Goal: Information Seeking & Learning: Learn about a topic

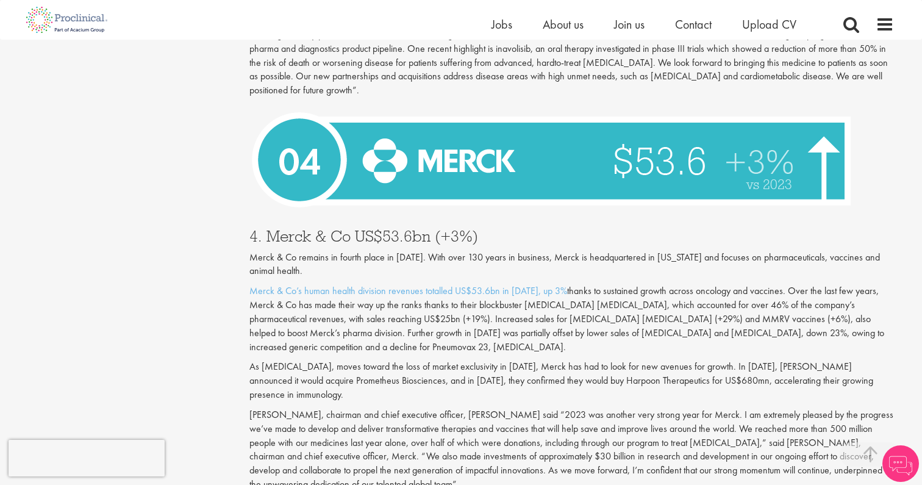
click at [552, 301] on p "Merck & Co’s human health division revenues totalled US$53.6bn in [DATE], up 3%…" at bounding box center [571, 318] width 645 height 69
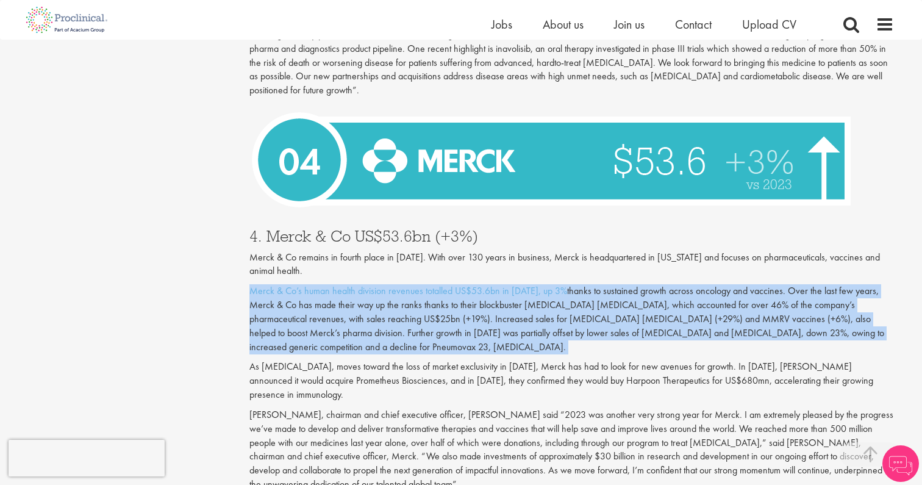
click at [558, 304] on p "Merck & Co’s human health division revenues totalled US$53.6bn in [DATE], up 3%…" at bounding box center [571, 318] width 645 height 69
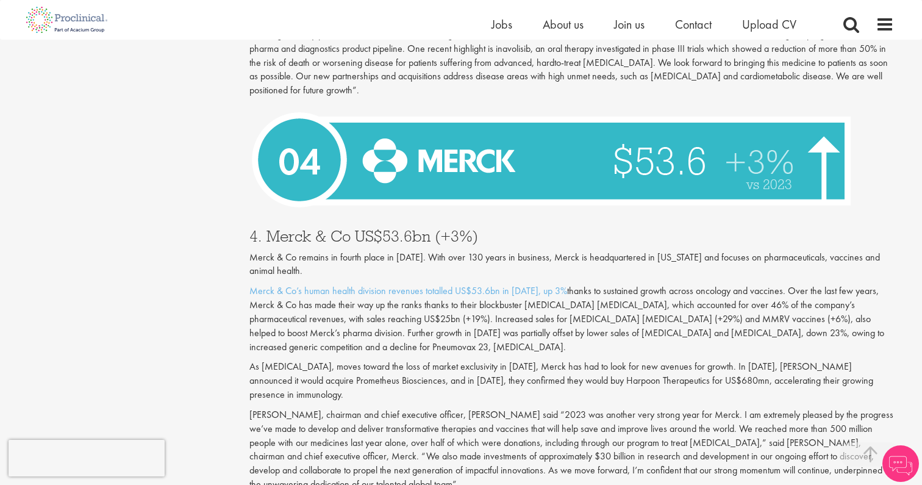
click at [558, 304] on p "Merck & Co’s human health division revenues totalled US$53.6bn in [DATE], up 3%…" at bounding box center [571, 318] width 645 height 69
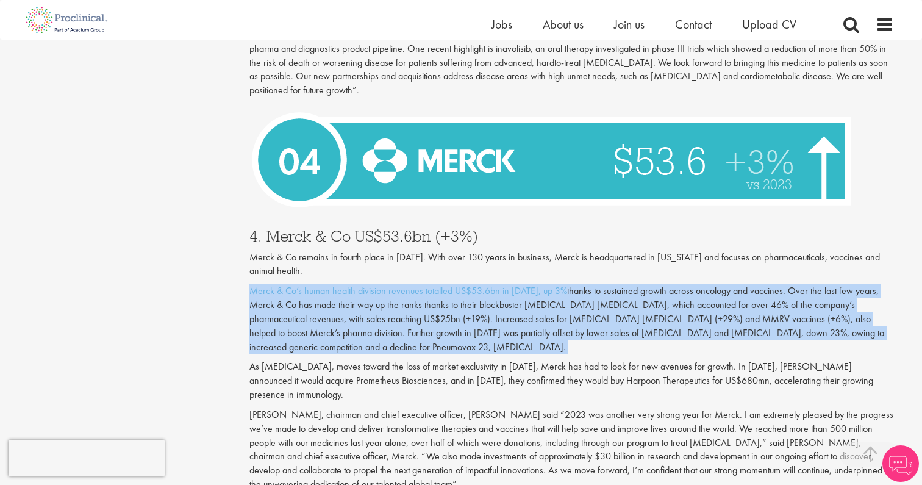
click at [571, 318] on p "Merck & Co’s human health division revenues totalled US$53.6bn in [DATE], up 3%…" at bounding box center [571, 318] width 645 height 69
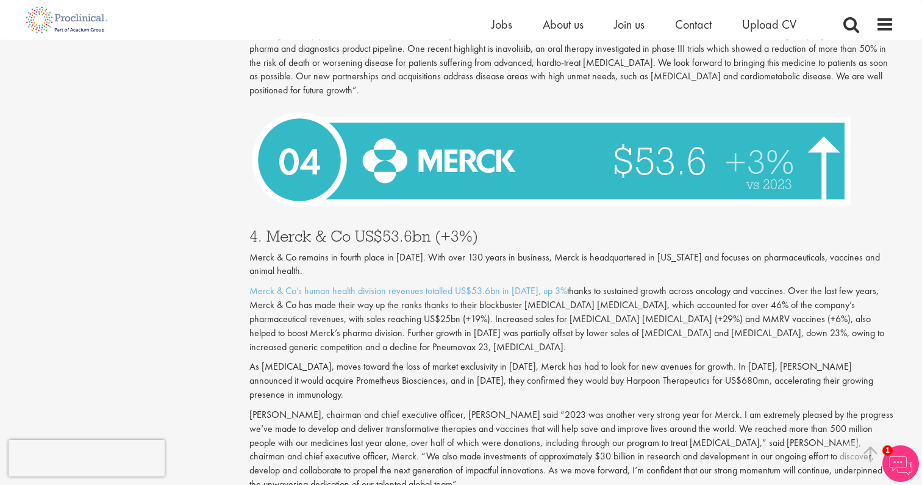
click at [571, 318] on p "Merck & Co’s human health division revenues totalled US$53.6bn in [DATE], up 3%…" at bounding box center [571, 318] width 645 height 69
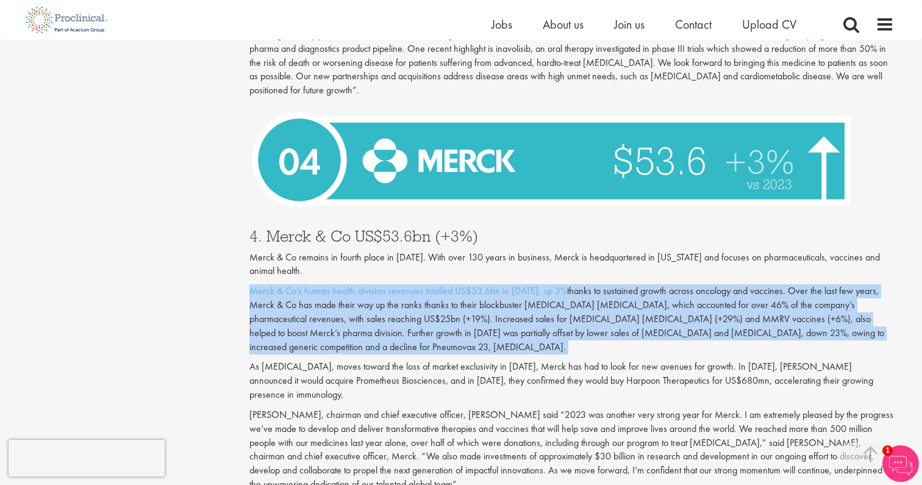
click at [583, 328] on div "Merck & Co remains in fourth place in [DATE]. With over 130 years in business, …" at bounding box center [571, 326] width 645 height 151
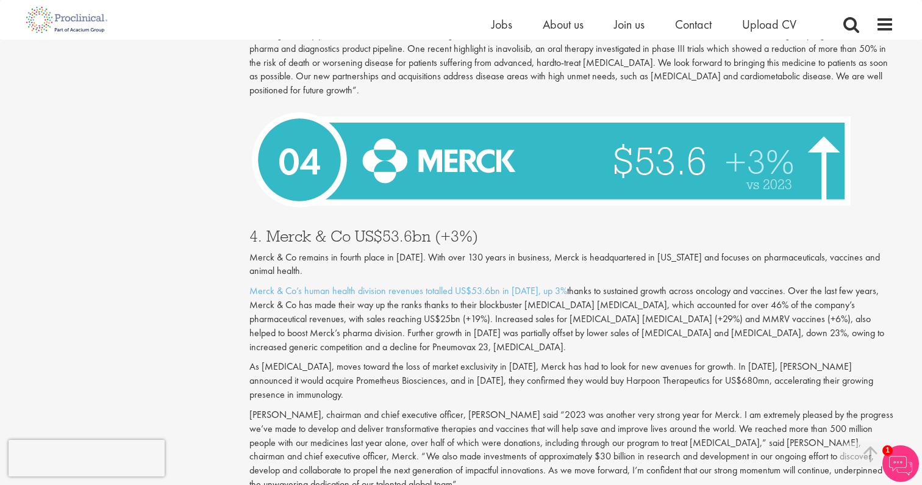
click at [583, 328] on div "Merck & Co remains in fourth place in [DATE]. With over 130 years in business, …" at bounding box center [571, 326] width 645 height 151
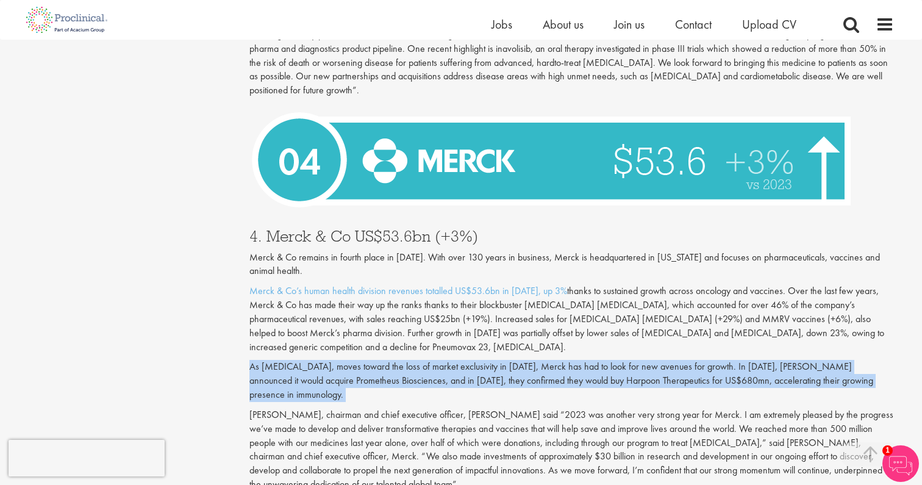
click at [601, 360] on p "As [MEDICAL_DATA], moves toward the loss of market exclusivity in [DATE], Merck…" at bounding box center [571, 381] width 645 height 42
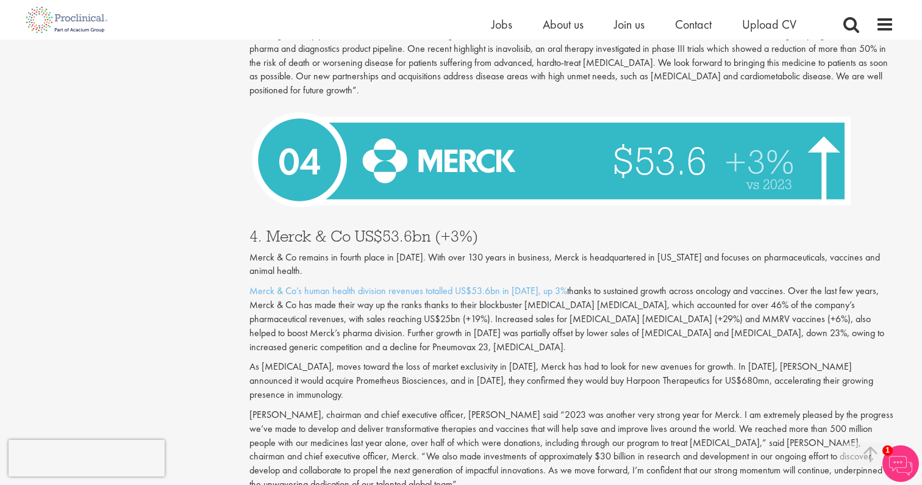
click at [601, 360] on p "As [MEDICAL_DATA], moves toward the loss of market exclusivity in [DATE], Merck…" at bounding box center [571, 381] width 645 height 42
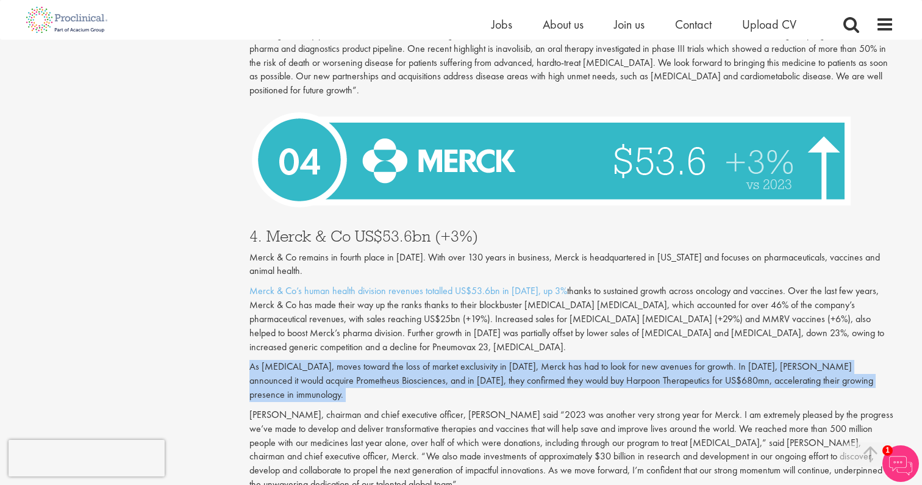
click at [610, 360] on p "As [MEDICAL_DATA], moves toward the loss of market exclusivity in [DATE], Merck…" at bounding box center [571, 381] width 645 height 42
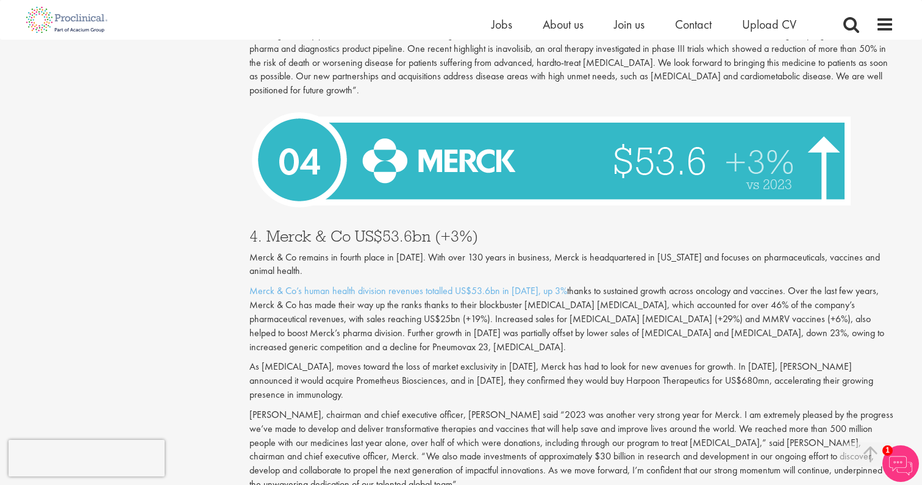
click at [610, 360] on p "As [MEDICAL_DATA], moves toward the loss of market exclusivity in [DATE], Merck…" at bounding box center [571, 381] width 645 height 42
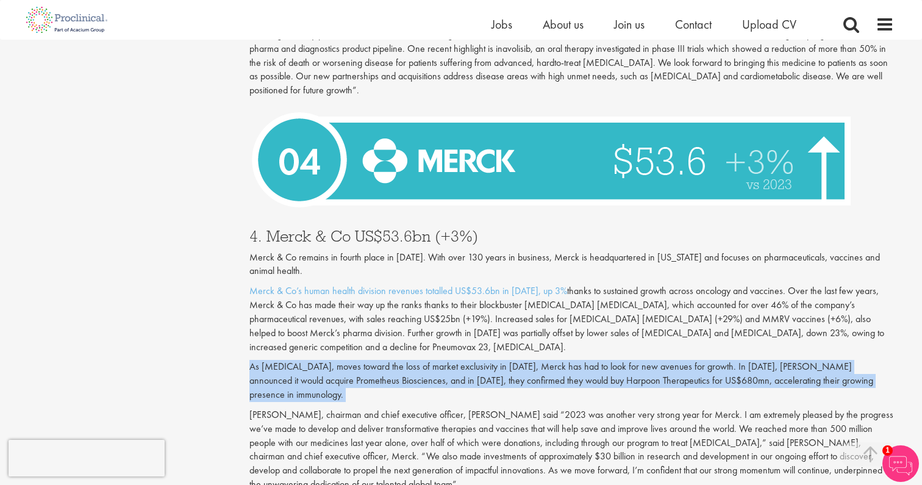
click at [610, 360] on p "As [MEDICAL_DATA], moves toward the loss of market exclusivity in [DATE], Merck…" at bounding box center [571, 381] width 645 height 42
click at [615, 360] on p "As [MEDICAL_DATA], moves toward the loss of market exclusivity in [DATE], Merck…" at bounding box center [571, 381] width 645 height 42
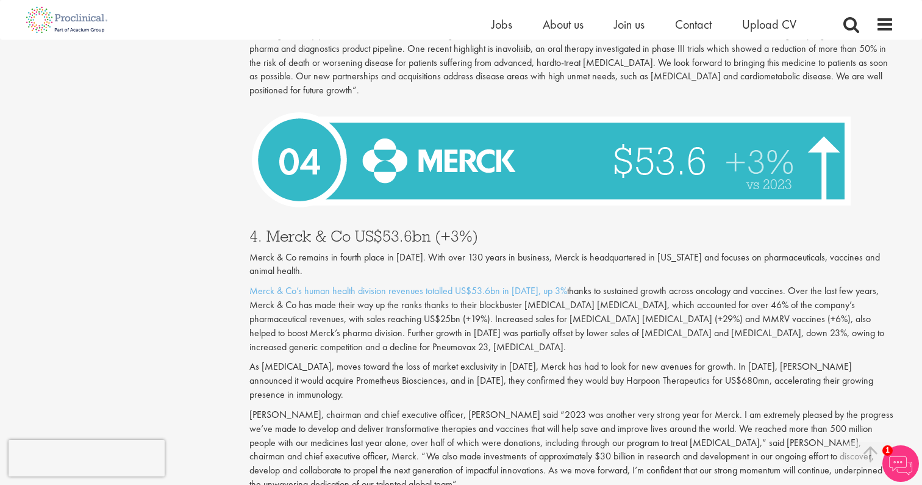
click at [615, 360] on p "As [MEDICAL_DATA], moves toward the loss of market exclusivity in [DATE], Merck…" at bounding box center [571, 381] width 645 height 42
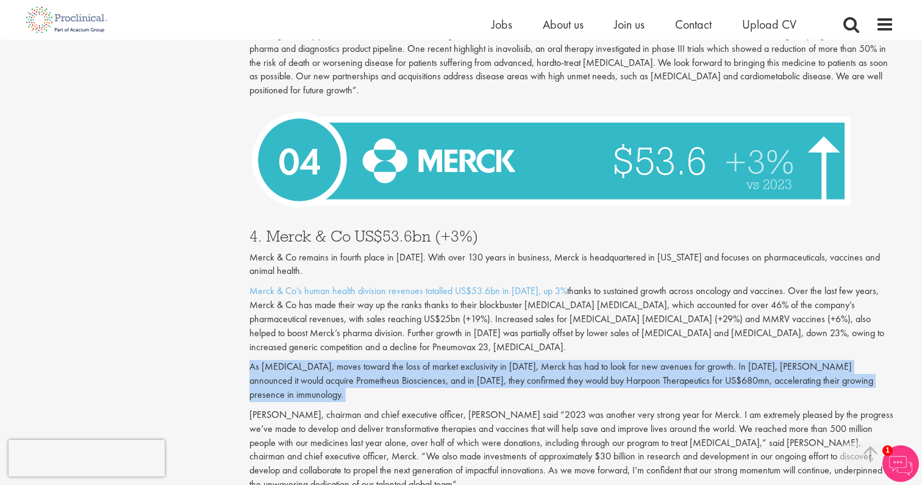
click at [619, 360] on p "As [MEDICAL_DATA], moves toward the loss of market exclusivity in [DATE], Merck…" at bounding box center [571, 381] width 645 height 42
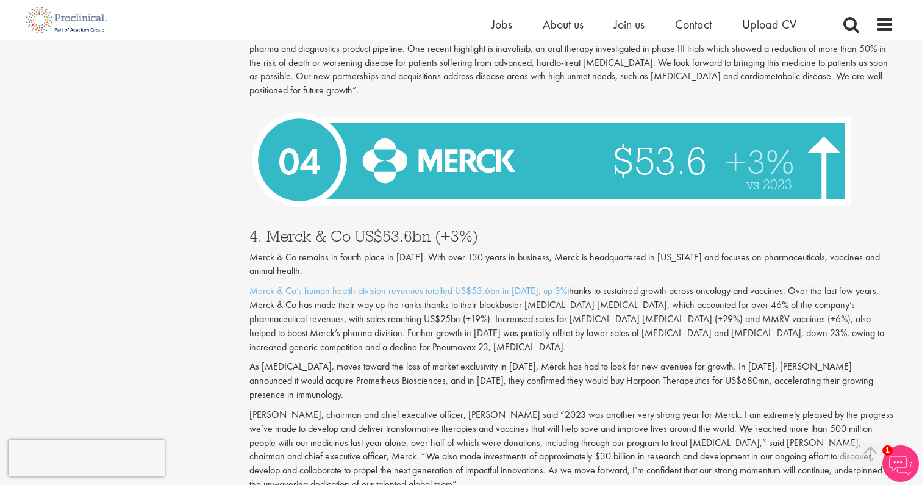
click at [619, 360] on p "As [MEDICAL_DATA], moves toward the loss of market exclusivity in [DATE], Merck…" at bounding box center [571, 381] width 645 height 42
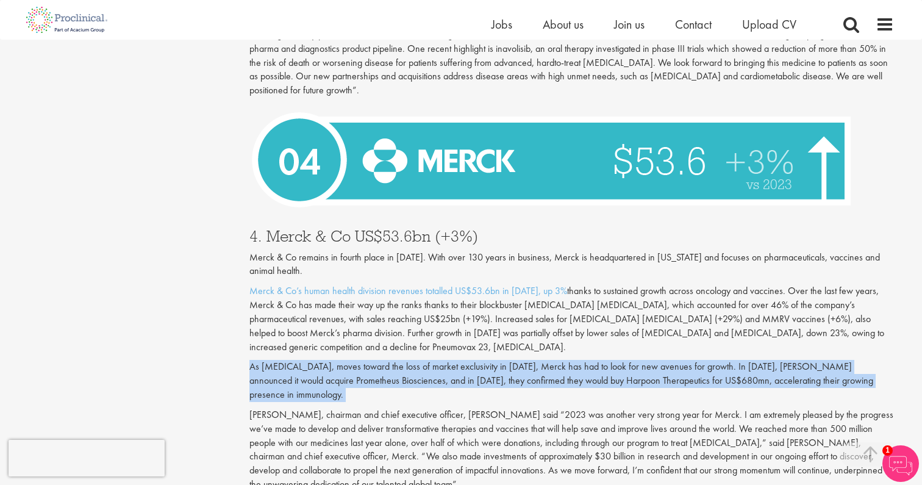
click at [624, 360] on p "As [MEDICAL_DATA], moves toward the loss of market exclusivity in [DATE], Merck…" at bounding box center [571, 381] width 645 height 42
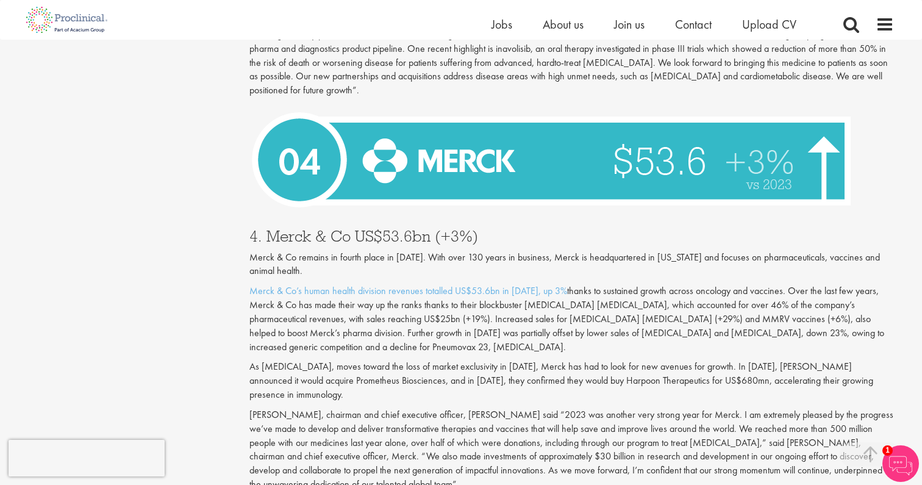
click at [624, 360] on p "As [MEDICAL_DATA], moves toward the loss of market exclusivity in [DATE], Merck…" at bounding box center [571, 381] width 645 height 42
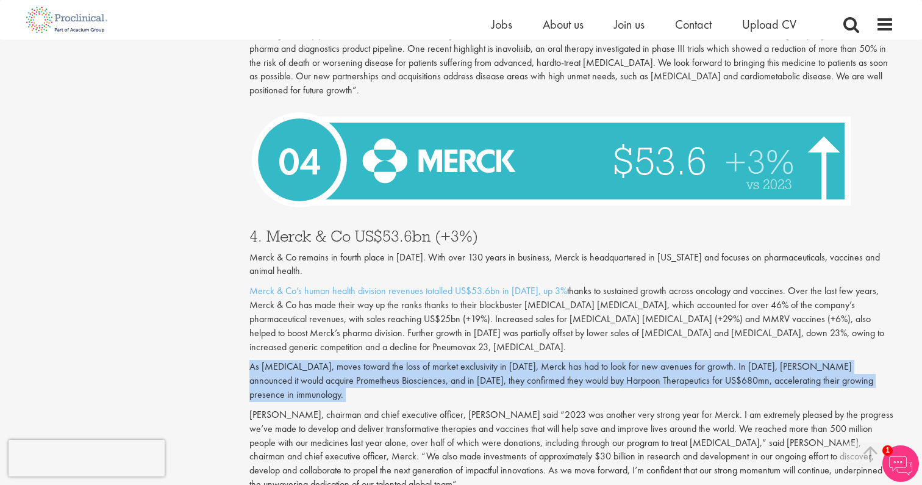
click at [634, 360] on p "As [MEDICAL_DATA], moves toward the loss of market exclusivity in [DATE], Merck…" at bounding box center [571, 381] width 645 height 42
